Goal: Transaction & Acquisition: Book appointment/travel/reservation

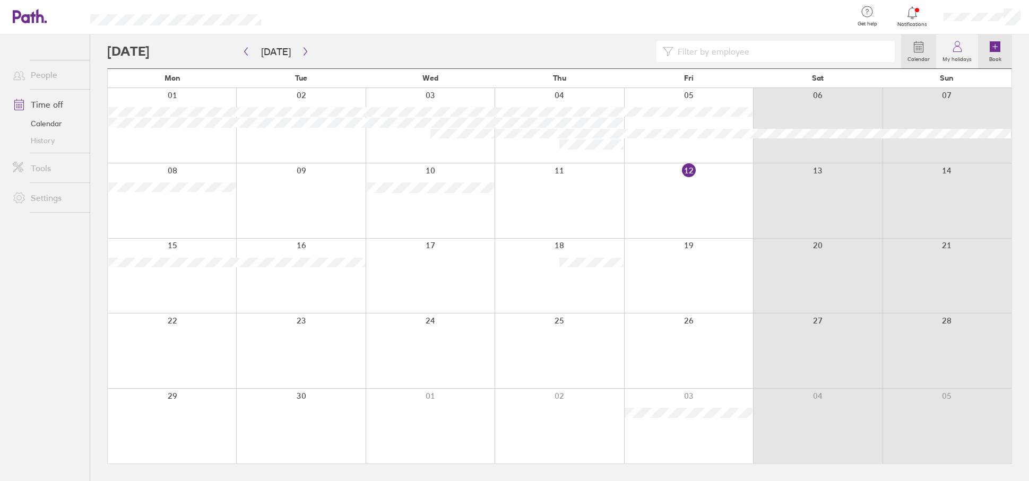
click at [1005, 46] on link "Book" at bounding box center [995, 52] width 34 height 34
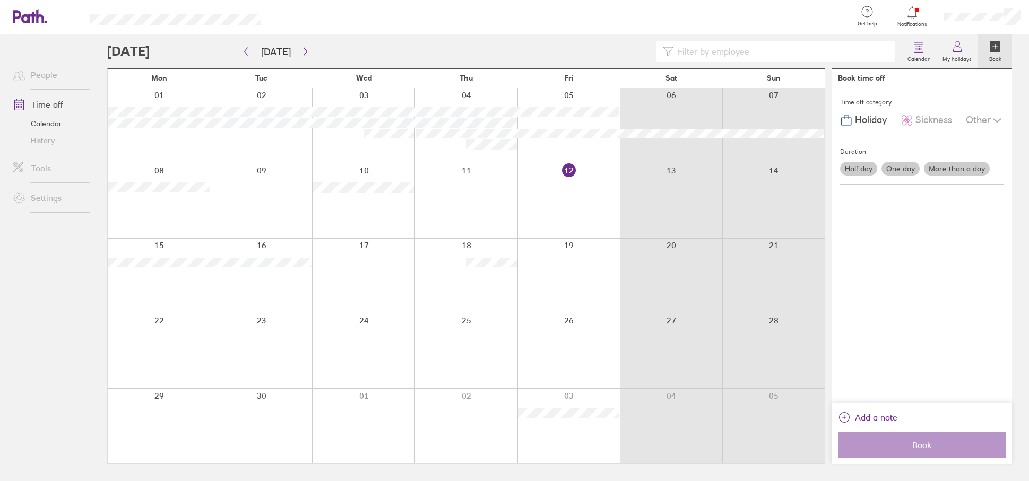
click at [910, 170] on label "One day" at bounding box center [901, 169] width 38 height 14
click at [0, 0] on input "One day" at bounding box center [0, 0] width 0 height 0
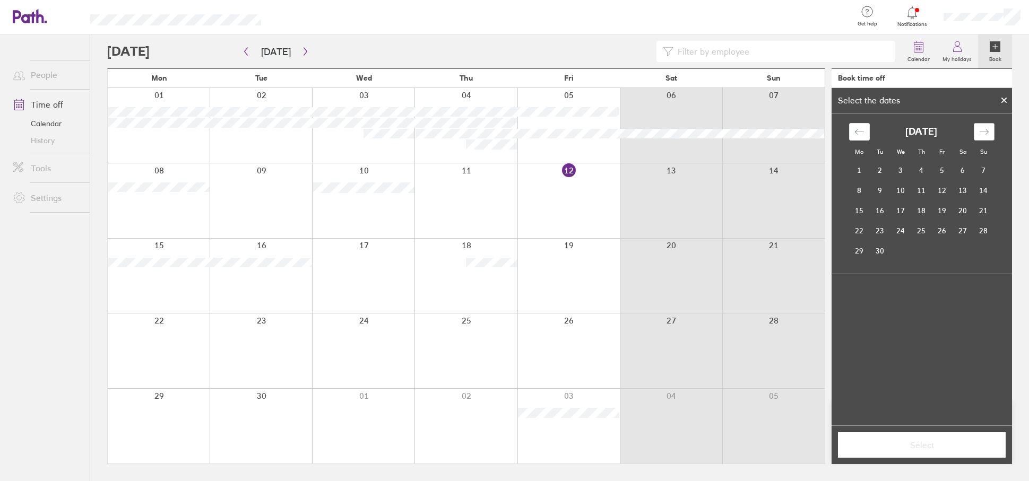
click at [985, 129] on icon "Move forward to switch to the next month." at bounding box center [984, 132] width 10 height 10
click at [901, 197] on td "5" at bounding box center [901, 190] width 21 height 20
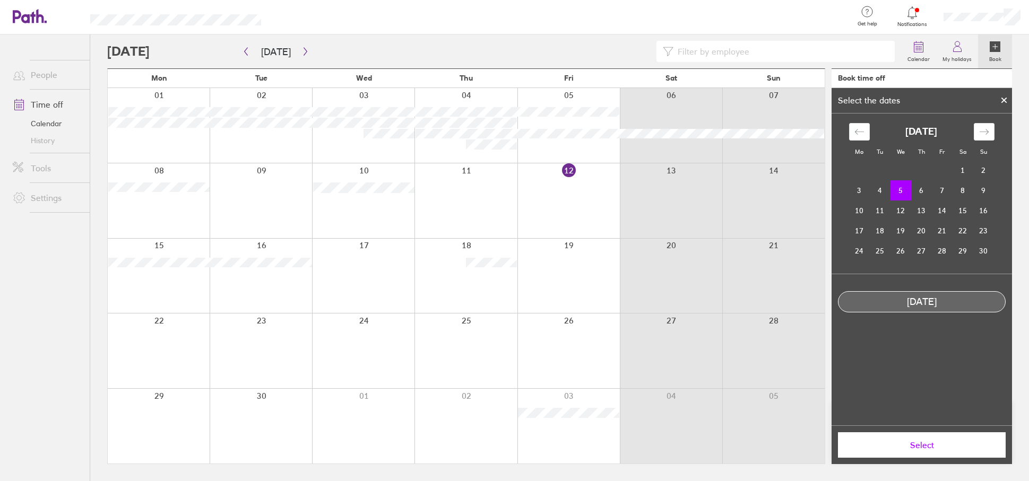
click at [917, 453] on button "Select" at bounding box center [922, 445] width 168 height 25
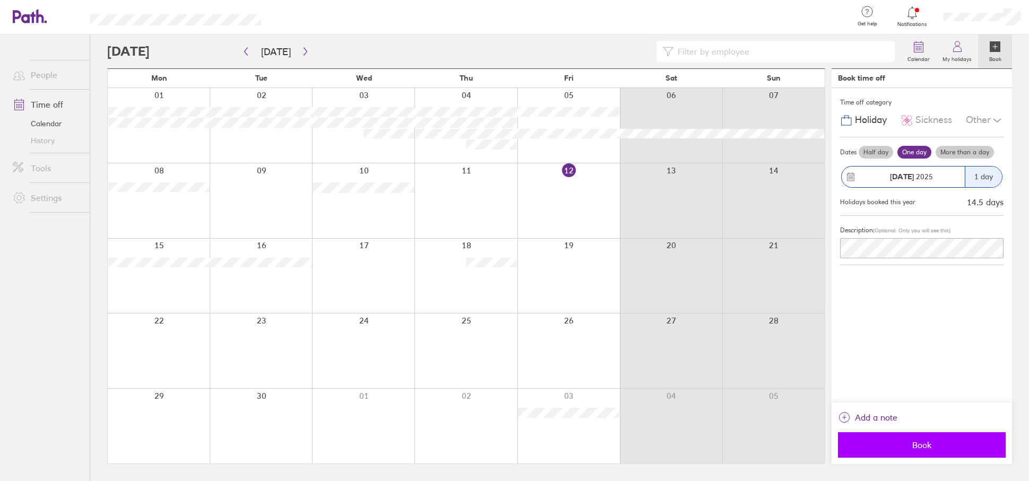
click at [918, 448] on span "Book" at bounding box center [922, 446] width 153 height 10
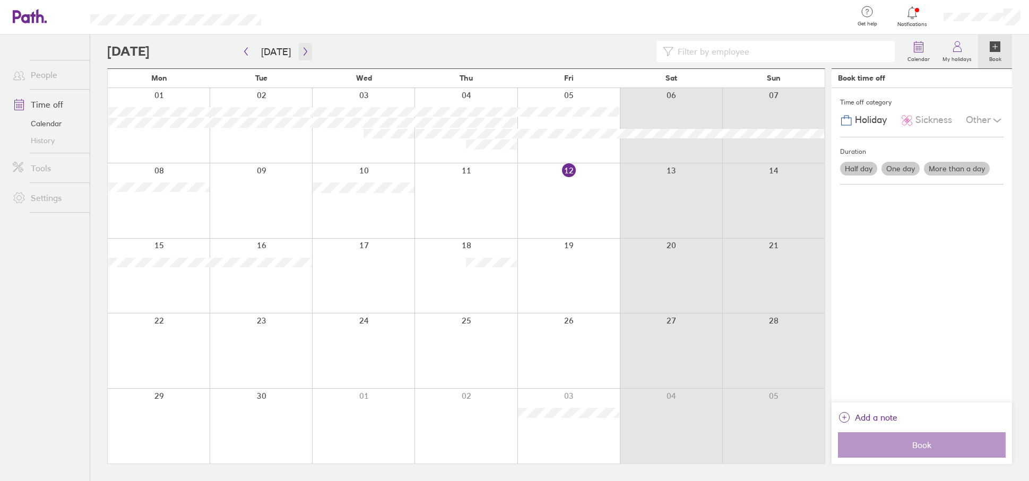
click at [299, 54] on button "button" at bounding box center [305, 52] width 13 height 18
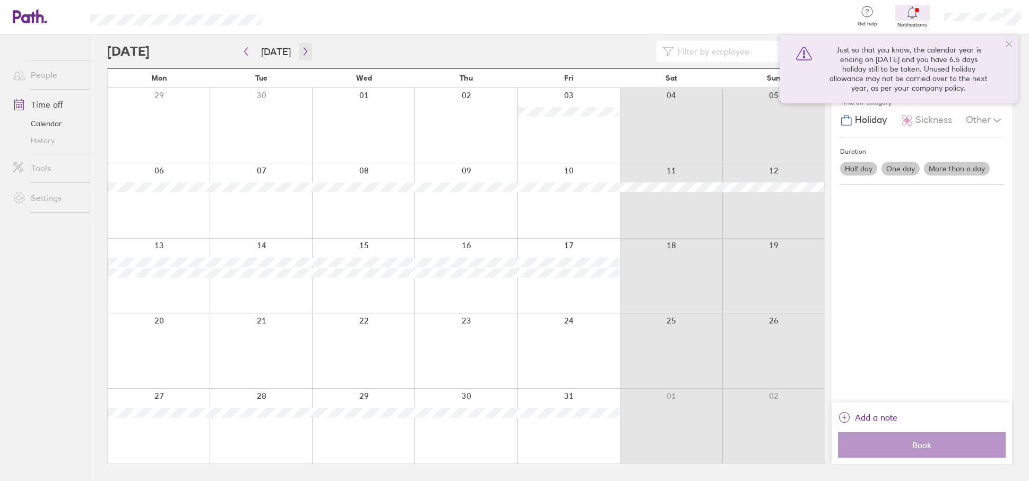
click at [303, 51] on icon "button" at bounding box center [306, 51] width 8 height 8
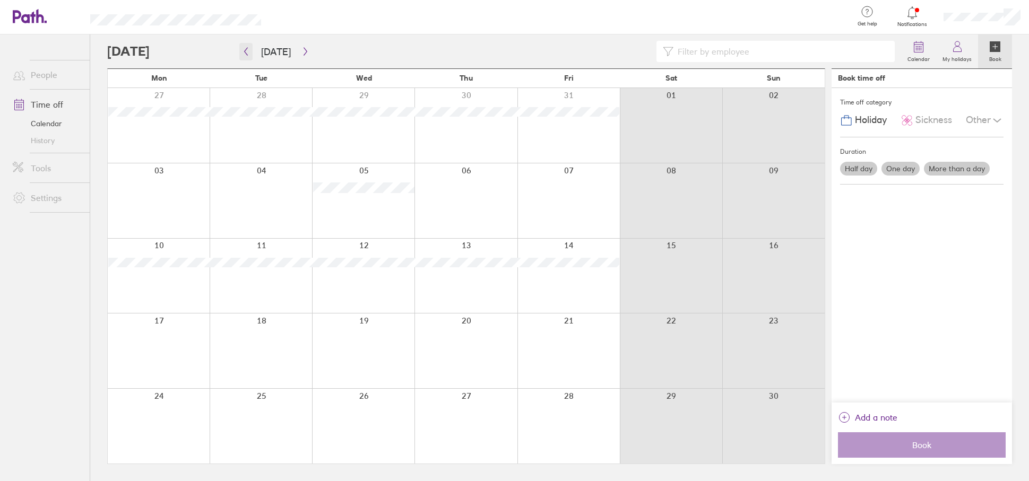
click at [248, 55] on icon "button" at bounding box center [246, 51] width 8 height 8
click at [304, 51] on icon "button" at bounding box center [305, 52] width 3 height 8
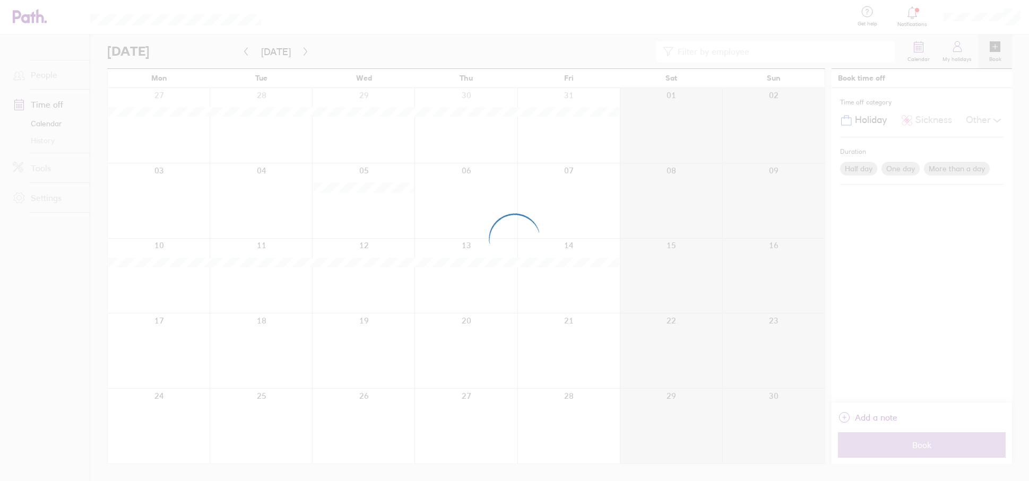
click at [303, 51] on div at bounding box center [514, 240] width 1029 height 481
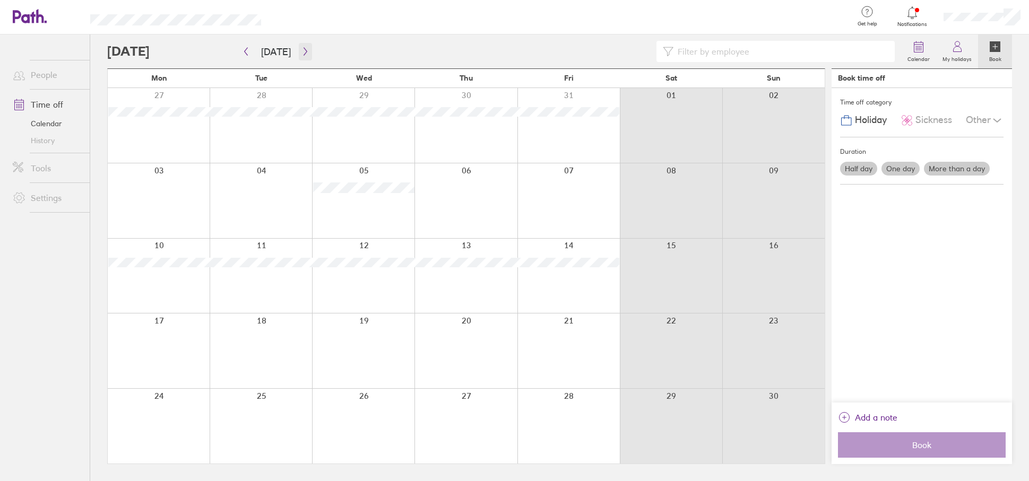
click at [302, 49] on icon "button" at bounding box center [306, 51] width 8 height 8
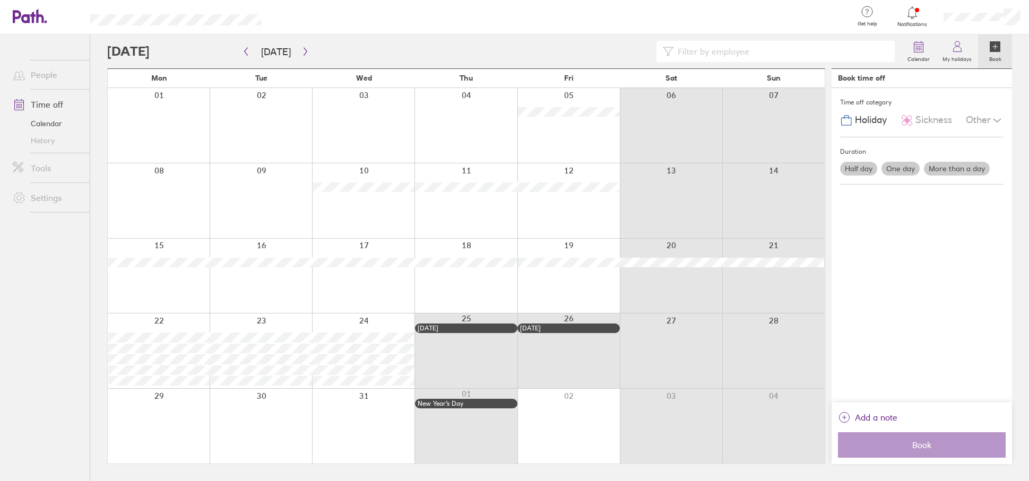
click at [924, 226] on div "Time off category Holiday Sickness Other Duration Half day One day More than a …" at bounding box center [922, 245] width 180 height 315
click at [959, 165] on label "More than a day" at bounding box center [957, 169] width 66 height 14
click at [0, 0] on input "More than a day" at bounding box center [0, 0] width 0 height 0
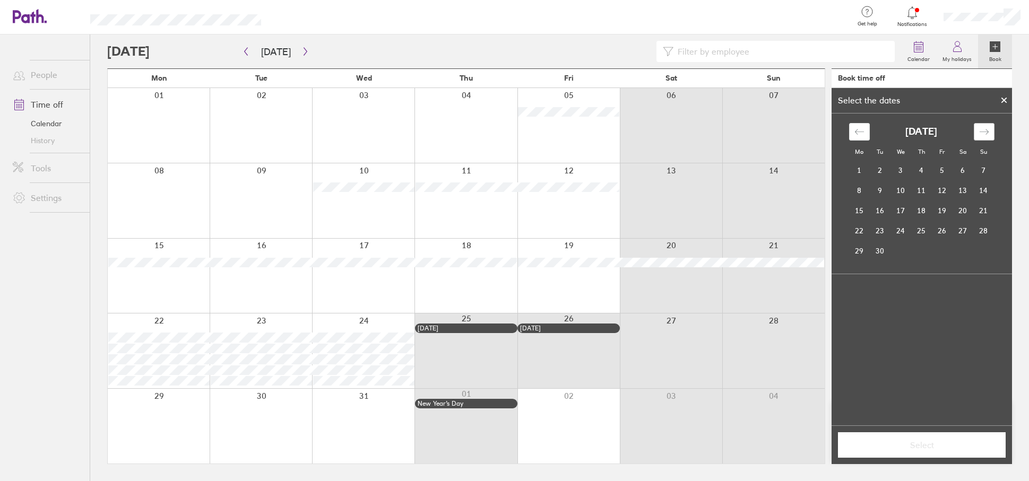
click at [994, 133] on div "Move forward to switch to the next month." at bounding box center [984, 132] width 21 height 18
click at [860, 234] on td "22" at bounding box center [859, 231] width 21 height 20
click at [901, 226] on td "24" at bounding box center [901, 231] width 21 height 20
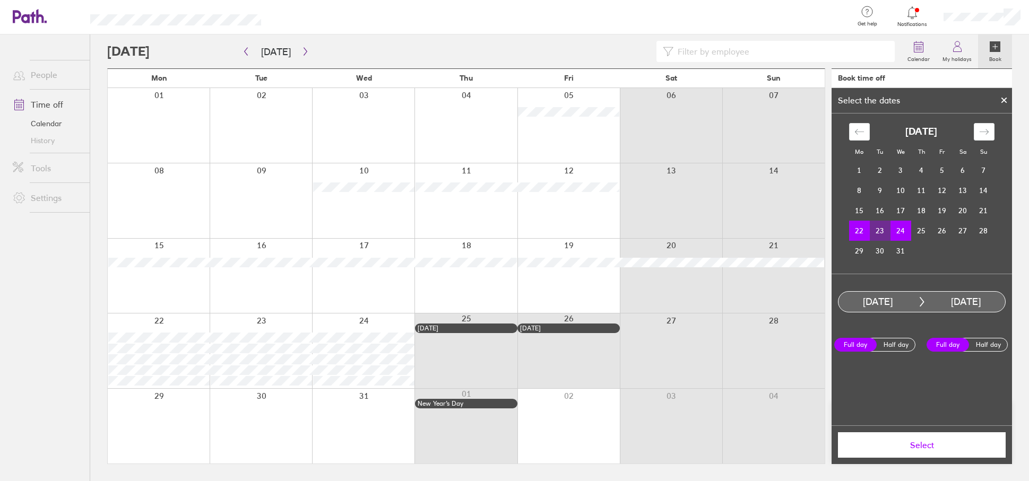
click at [937, 447] on span "Select" at bounding box center [922, 446] width 153 height 10
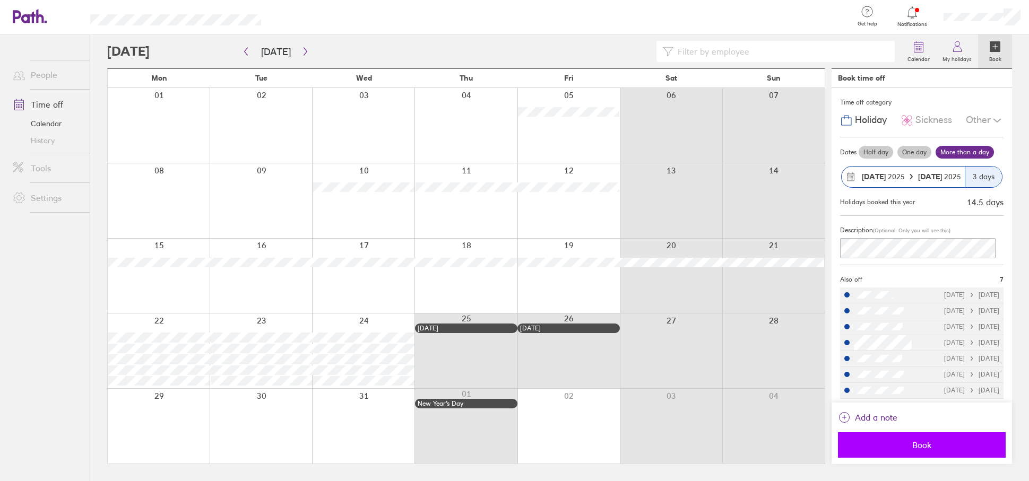
click at [929, 452] on button "Book" at bounding box center [922, 445] width 168 height 25
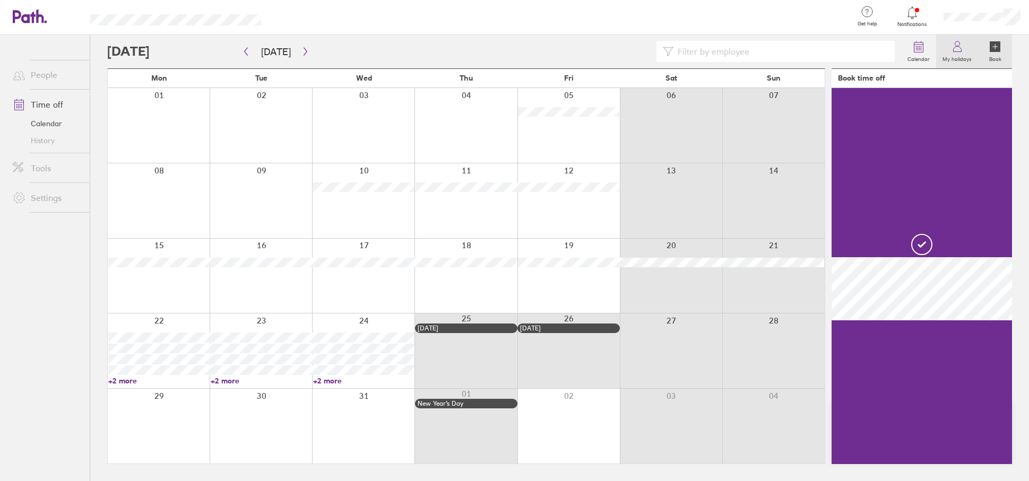
click at [956, 59] on label "My holidays" at bounding box center [957, 58] width 42 height 10
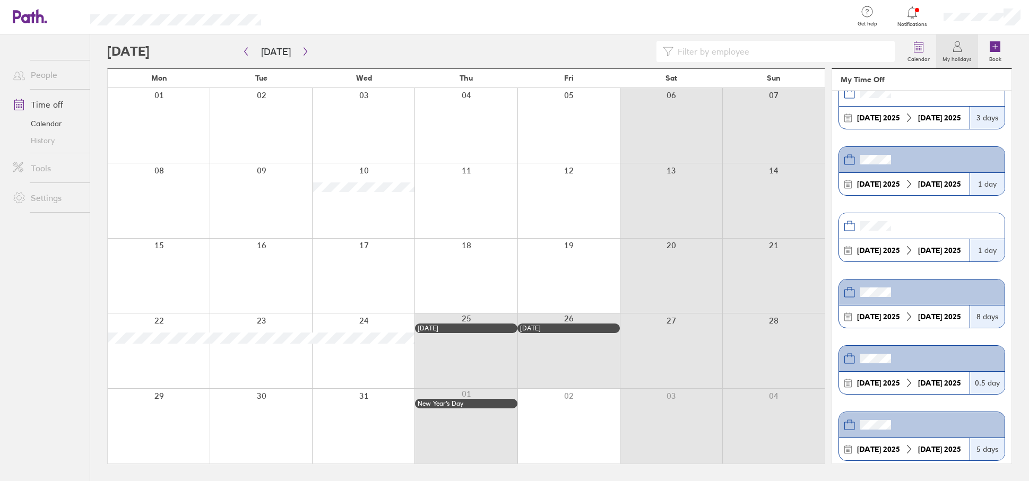
scroll to position [42, 0]
